Goal: Task Accomplishment & Management: Manage account settings

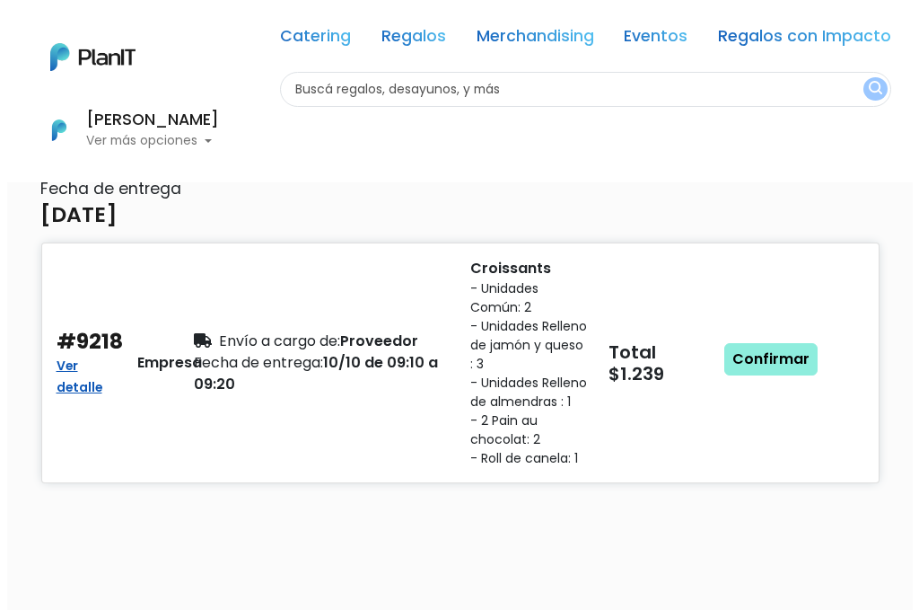
scroll to position [180, 0]
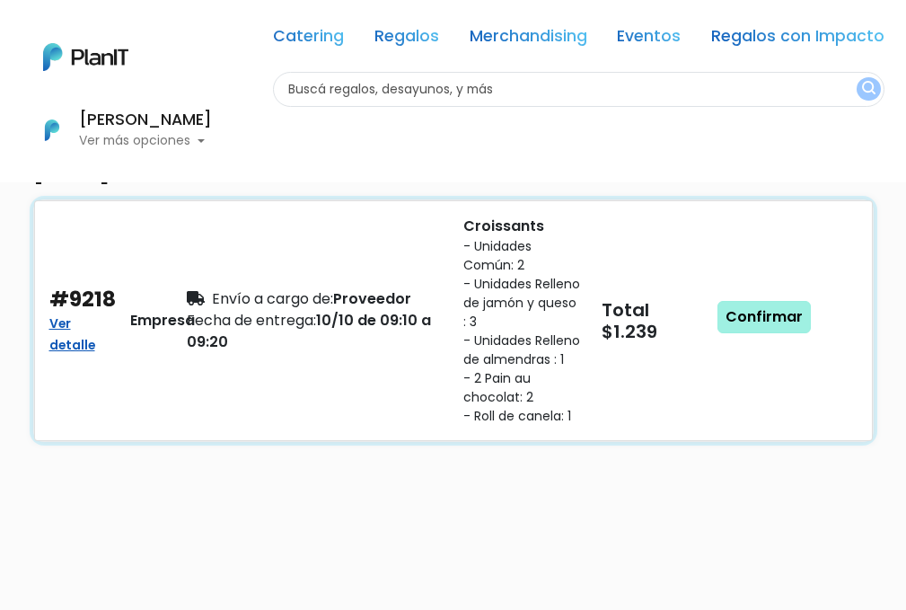
click at [751, 323] on link "Confirmar" at bounding box center [763, 317] width 93 height 32
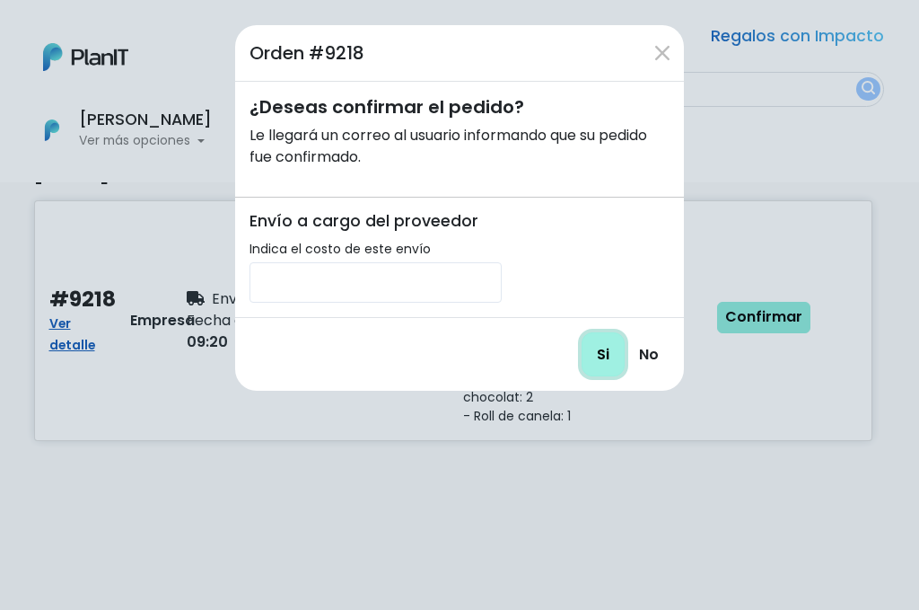
click at [602, 348] on input "Si" at bounding box center [603, 354] width 43 height 44
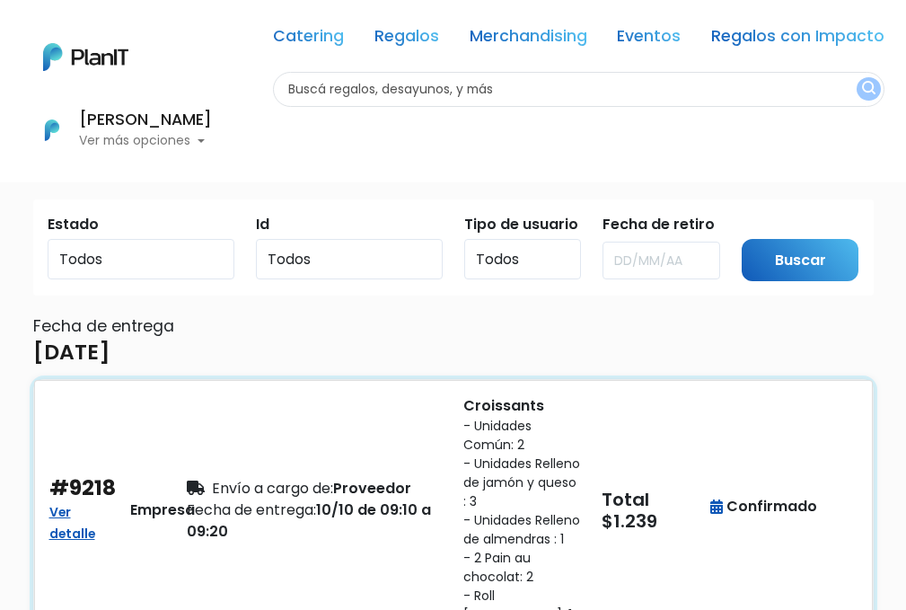
click at [382, 472] on div "Envío a cargo de: Proveedor Fecha de entrega: 10/10 de 09:10 a 09:20" at bounding box center [314, 509] width 276 height 229
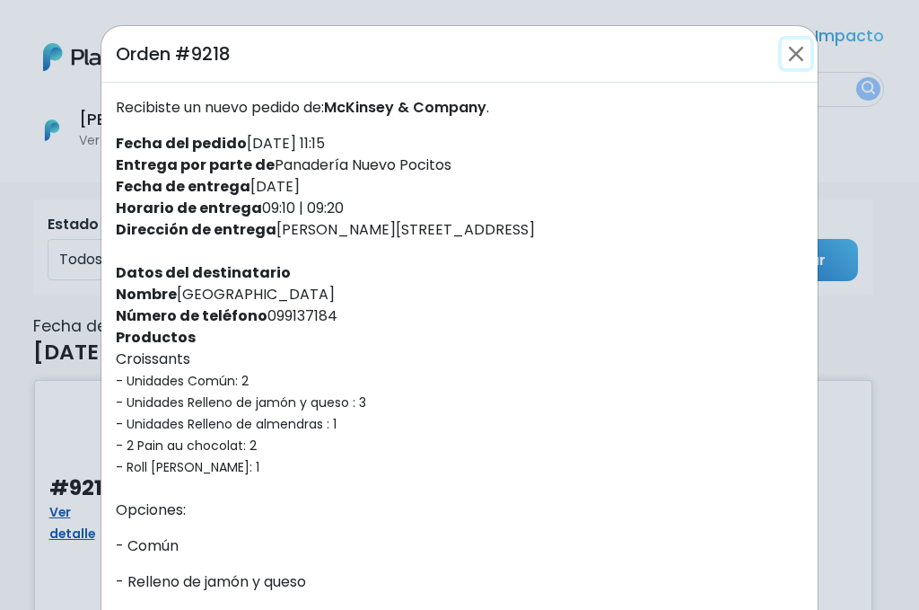
click at [794, 54] on button "Close" at bounding box center [796, 53] width 29 height 29
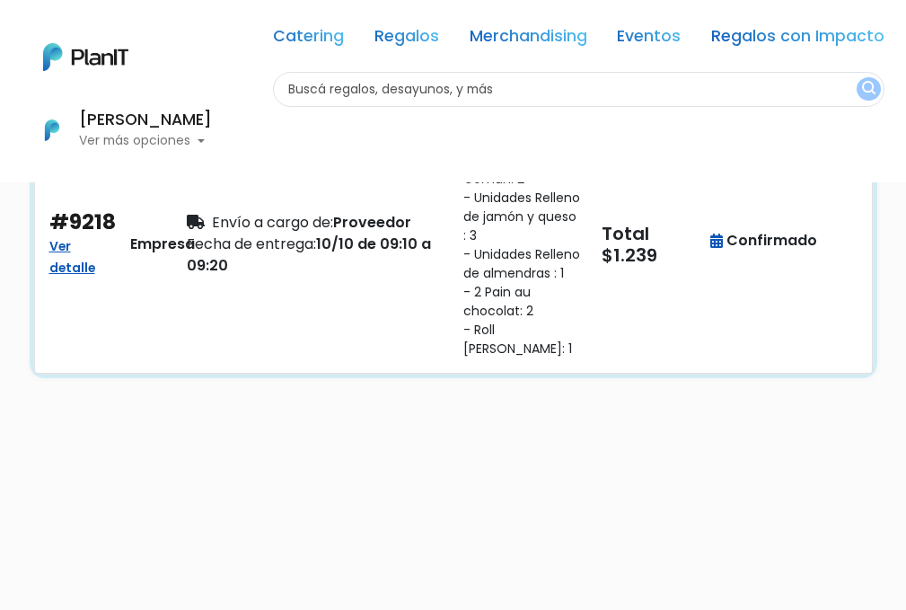
scroll to position [269, 0]
